Goal: Task Accomplishment & Management: Manage account settings

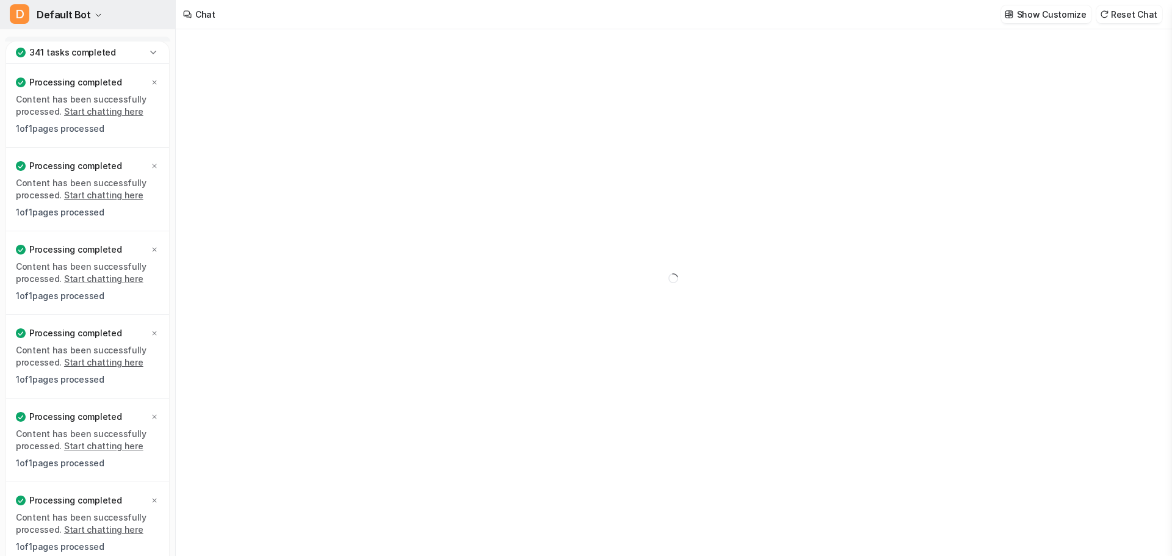
type textarea "**********"
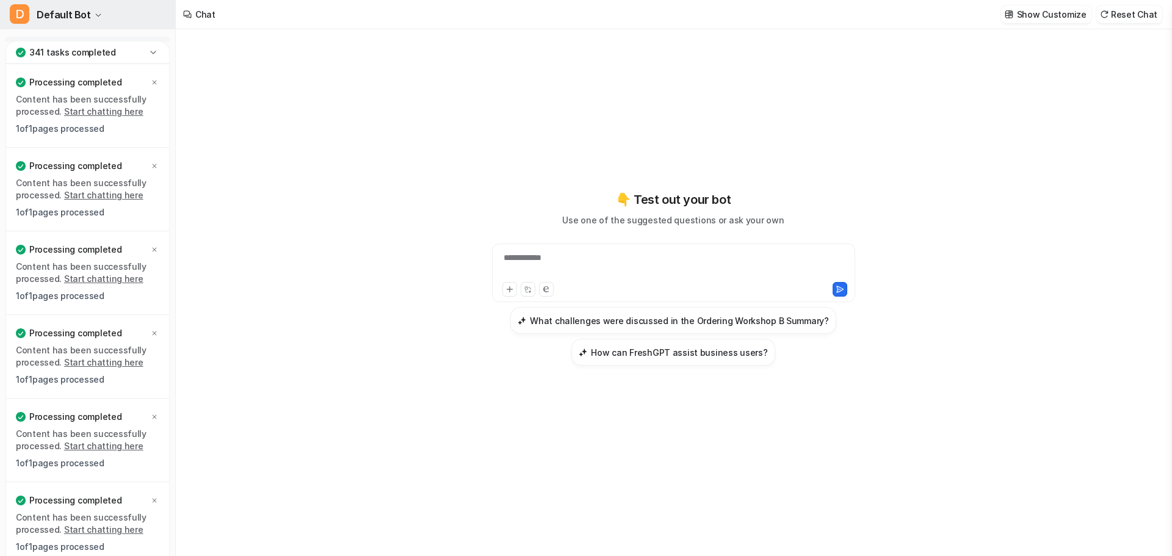
click at [87, 10] on button "D Default Bot" at bounding box center [87, 14] width 175 height 29
click at [153, 51] on icon at bounding box center [153, 52] width 12 height 12
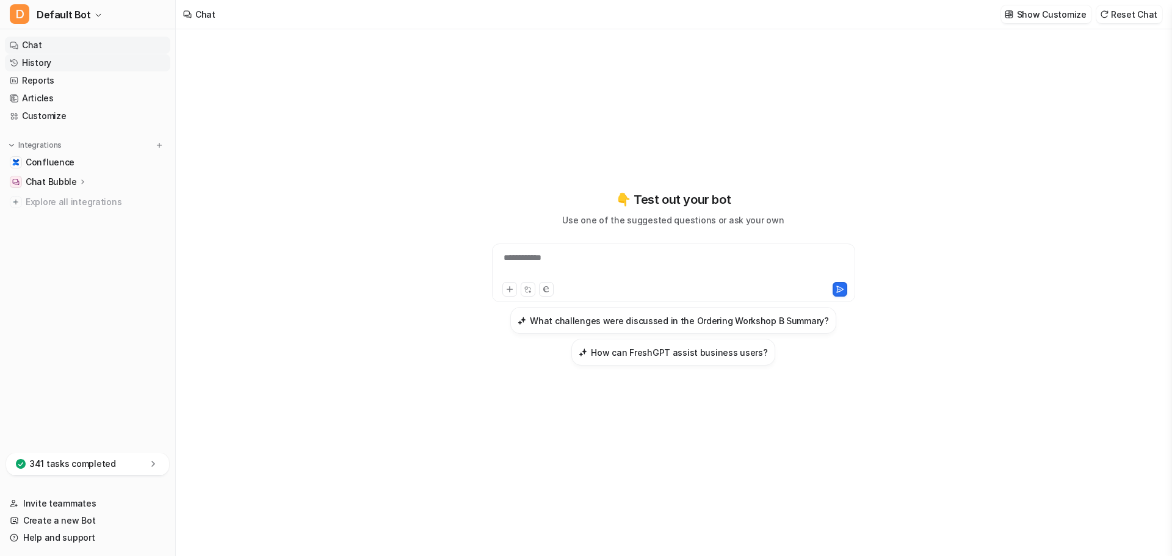
click at [33, 59] on link "History" at bounding box center [87, 62] width 165 height 17
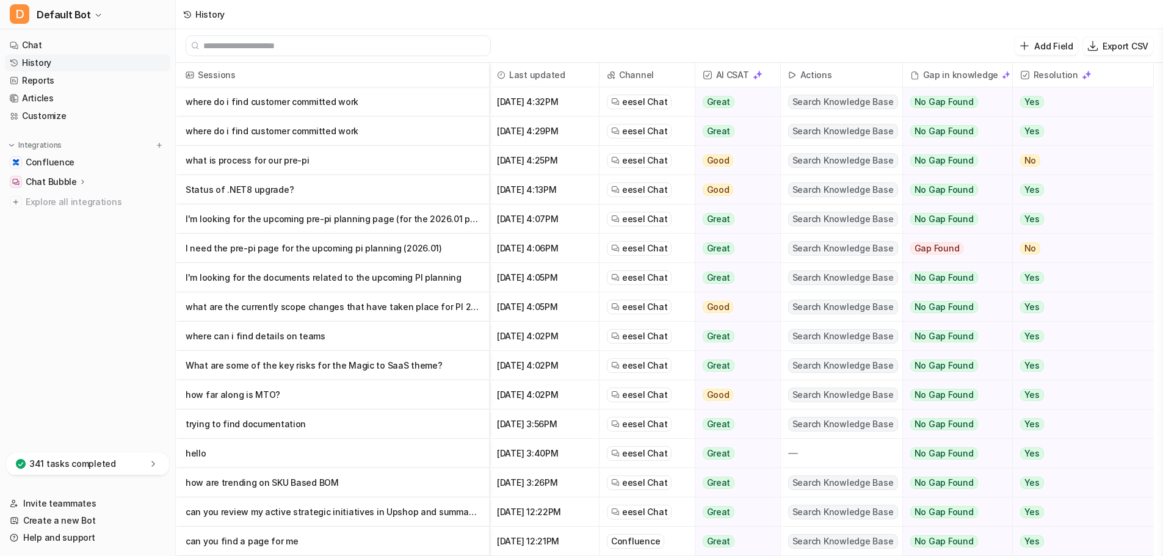
click at [54, 180] on p "Chat Bubble" at bounding box center [51, 182] width 51 height 12
click at [65, 198] on p "Overview" at bounding box center [54, 200] width 39 height 12
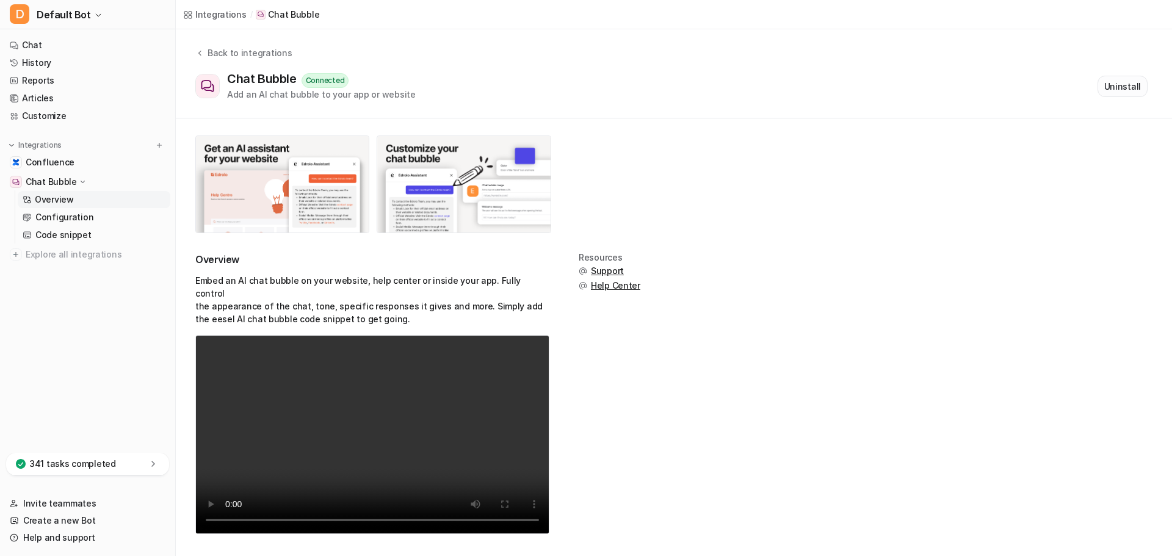
click at [1116, 85] on button "Uninstall" at bounding box center [1123, 86] width 50 height 21
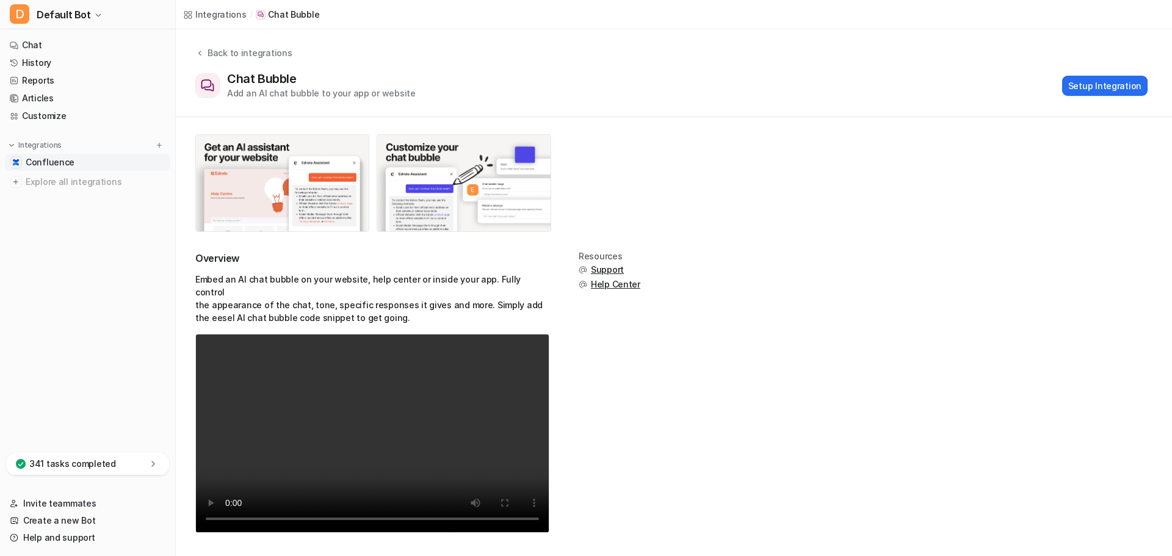
click at [48, 170] on link "Confluence" at bounding box center [87, 162] width 165 height 17
click at [29, 158] on span "Confluence" at bounding box center [50, 162] width 49 height 12
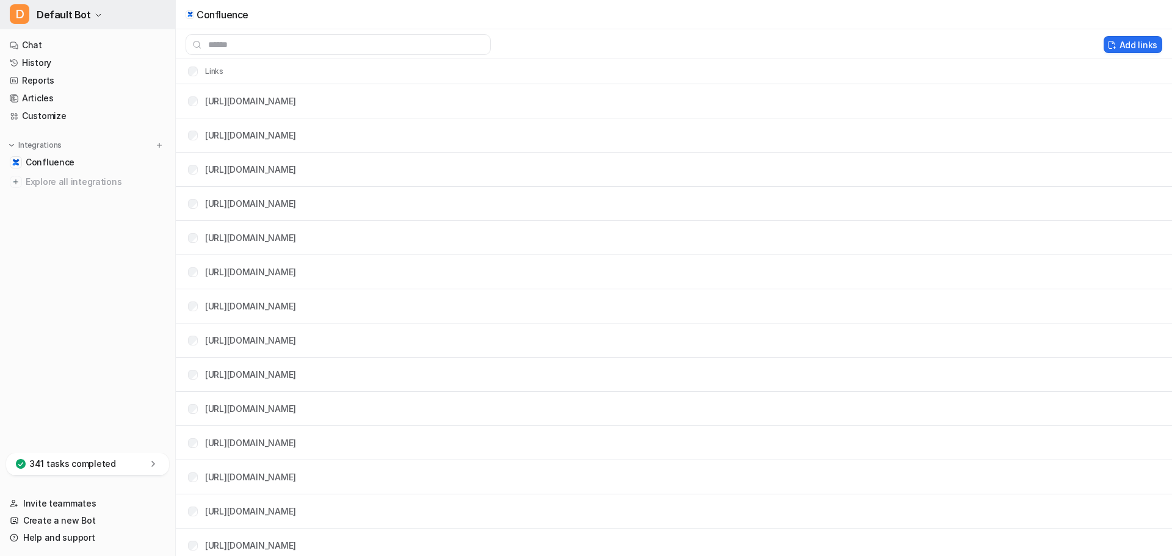
click at [63, 18] on span "Default Bot" at bounding box center [64, 14] width 54 height 17
click at [87, 13] on button "D Default Bot" at bounding box center [87, 14] width 175 height 29
click at [77, 26] on button "D Default Bot" at bounding box center [87, 14] width 175 height 29
click at [101, 7] on button "D Default Bot" at bounding box center [87, 14] width 175 height 29
click at [95, 14] on icon "button" at bounding box center [98, 15] width 7 height 7
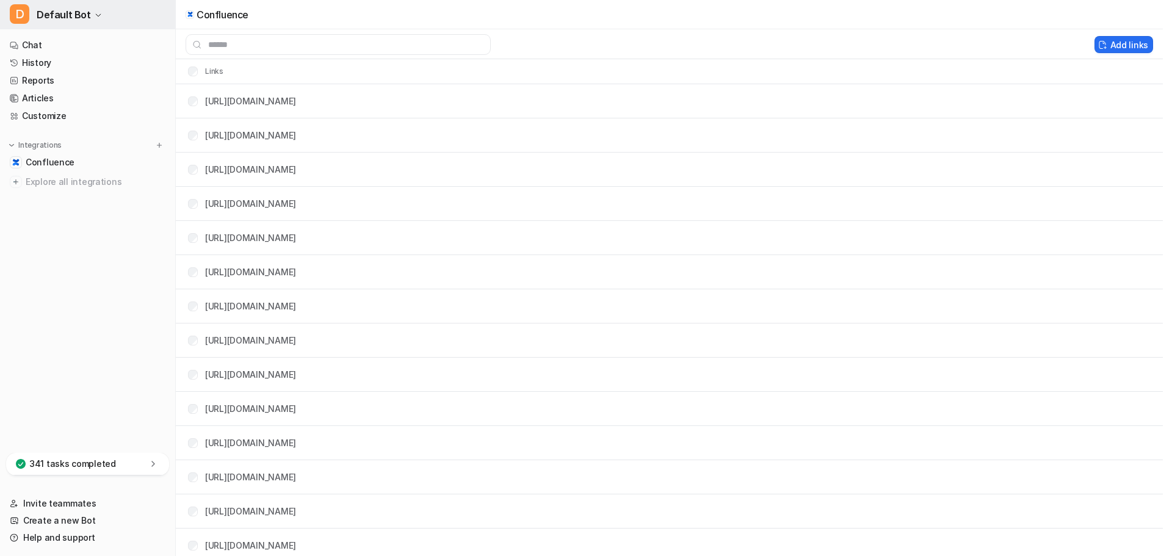
click at [95, 14] on icon "button" at bounding box center [98, 15] width 7 height 7
click at [80, 15] on span "Default Bot" at bounding box center [64, 14] width 54 height 17
click at [44, 118] on link "Sign out" at bounding box center [97, 118] width 169 height 20
